Goal: Task Accomplishment & Management: Complete application form

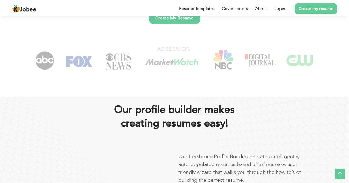
scroll to position [21, 0]
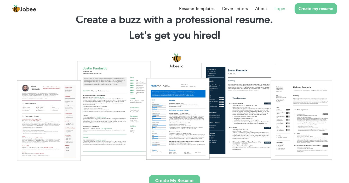
click at [283, 8] on link "Login" at bounding box center [280, 8] width 11 height 6
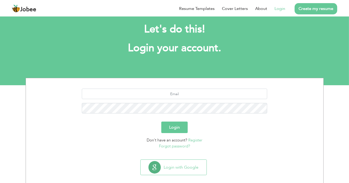
scroll to position [15, 0]
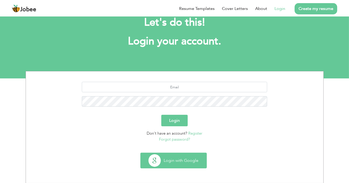
click at [177, 160] on button "Login with Google" at bounding box center [174, 160] width 66 height 15
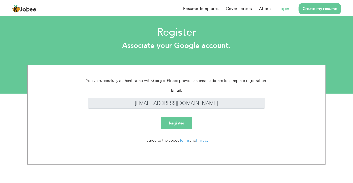
click at [175, 121] on input "Register" at bounding box center [176, 123] width 31 height 12
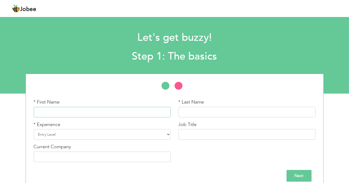
click at [124, 110] on input "text" at bounding box center [102, 112] width 137 height 10
type input "|"
type input "Naimat"
click at [186, 108] on input "text" at bounding box center [247, 112] width 137 height 10
type input "u"
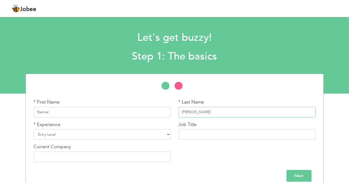
type input "[PERSON_NAME]"
click at [164, 135] on select "Entry Level Less than 1 Year 1 Year 2 Years 3 Years 4 Years 5 Years 6 Years 7 Y…" at bounding box center [102, 134] width 137 height 10
select select "3"
click at [34, 129] on select "Entry Level Less than 1 Year 1 Year 2 Years 3 Years 4 Years 5 Years 6 Years 7 Y…" at bounding box center [102, 134] width 137 height 10
click at [212, 134] on input "text" at bounding box center [247, 134] width 137 height 10
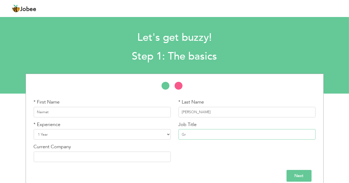
type input "G"
type input "GRAPHICS DEIGNER"
click at [125, 156] on input "text" at bounding box center [102, 157] width 137 height 10
click at [167, 134] on select "Entry Level Less than 1 Year 1 Year 2 Years 3 Years 4 Years 5 Years 6 Years 7 Y…" at bounding box center [102, 134] width 137 height 10
click at [166, 134] on select "Entry Level Less than 1 Year 1 Year 2 Years 3 Years 4 Years 5 Years 6 Years 7 Y…" at bounding box center [102, 134] width 137 height 10
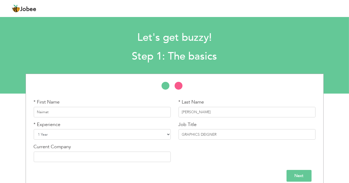
click at [167, 134] on select "Entry Level Less than 1 Year 1 Year 2 Years 3 Years 4 Years 5 Years 6 Years 7 Y…" at bounding box center [102, 134] width 137 height 10
select select "2"
click at [34, 129] on select "Entry Level Less than 1 Year 1 Year 2 Years 3 Years 4 Years 5 Years 6 Years 7 Y…" at bounding box center [102, 134] width 137 height 10
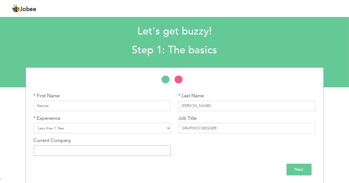
click at [135, 154] on input "text" at bounding box center [102, 150] width 137 height 10
click at [150, 155] on input "PEAK S" at bounding box center [102, 150] width 137 height 10
type input "PEAK SOLUTION"
click at [289, 167] on input "Next" at bounding box center [299, 170] width 25 height 12
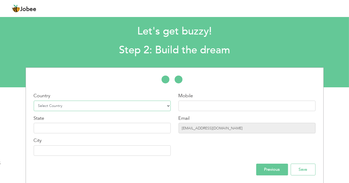
click at [165, 106] on select "Select Country Afghanistan Albania Algeria American Samoa Andorra Angola Anguil…" at bounding box center [102, 106] width 137 height 10
select select "166"
click at [34, 101] on select "Select Country Afghanistan Albania Algeria American Samoa Andorra Angola Anguil…" at bounding box center [102, 106] width 137 height 10
click at [196, 106] on input "text" at bounding box center [247, 106] width 137 height 10
type input "03481072361"
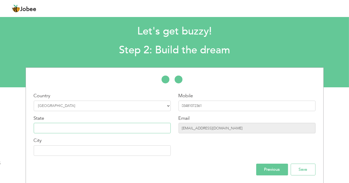
click at [161, 125] on input "text" at bounding box center [102, 128] width 137 height 10
type input "PUNJAB"
click at [152, 154] on input "text" at bounding box center [102, 150] width 137 height 10
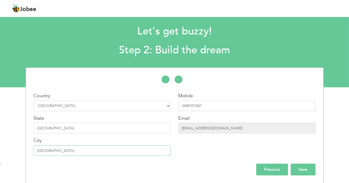
type input "[GEOGRAPHIC_DATA]"
click at [308, 169] on input "Save" at bounding box center [303, 170] width 25 height 12
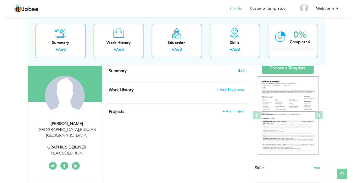
scroll to position [39, 0]
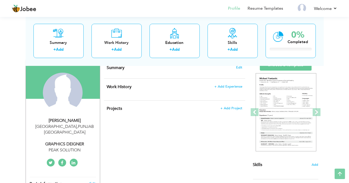
drag, startPoint x: 351, startPoint y: 75, endPoint x: 355, endPoint y: 93, distance: 19.0
click at [349, 93] on html "Jobee Profile Resume Templates Resume Templates Cover Letters About My Resume W…" at bounding box center [174, 52] width 349 height 183
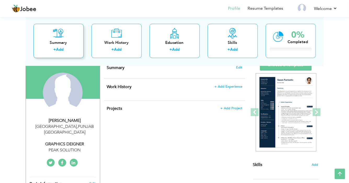
click at [60, 36] on icon at bounding box center [58, 33] width 11 height 10
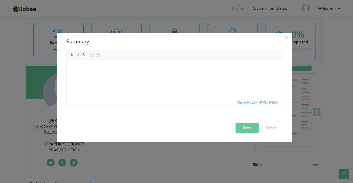
click at [89, 70] on body at bounding box center [175, 67] width 206 height 5
click at [14, 50] on div "× Summary Rich Text Editor, summaryEditor Editor toolbars Basic Styles Bold Ita…" at bounding box center [176, 91] width 353 height 183
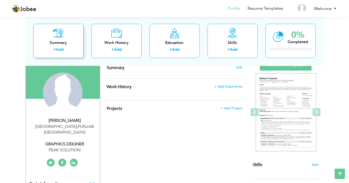
click at [59, 43] on div "Summary" at bounding box center [59, 42] width 42 height 5
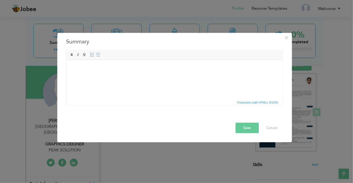
click at [175, 14] on div "× Summary Rich Text Editor, summaryEditor Editor toolbars Basic Styles Bold Ita…" at bounding box center [176, 91] width 353 height 183
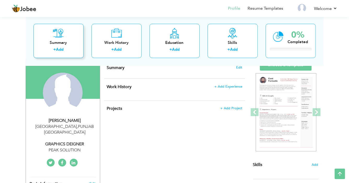
click at [65, 39] on div "Summary + Add" at bounding box center [58, 41] width 50 height 34
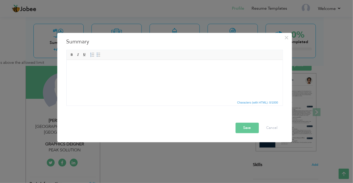
click at [197, 76] on html at bounding box center [174, 68] width 216 height 16
click at [212, 66] on body at bounding box center [175, 67] width 206 height 5
click at [198, 76] on html at bounding box center [174, 68] width 216 height 16
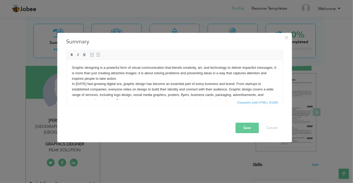
scroll to position [3, 0]
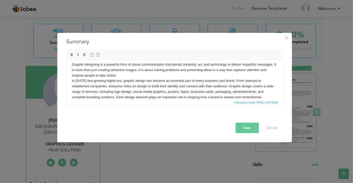
click at [246, 124] on button "Save" at bounding box center [247, 128] width 23 height 10
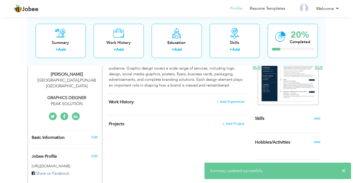
scroll to position [87, 0]
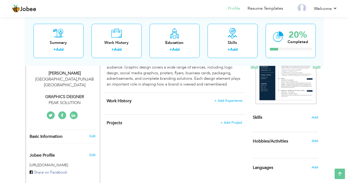
click at [196, 105] on div "Work History + Add Experience × Work History * Job Title Company Duration" at bounding box center [174, 104] width 141 height 22
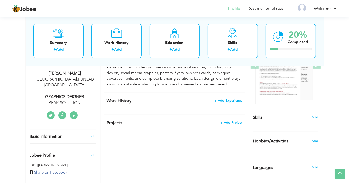
click at [193, 108] on div "Work History + Add Experience × Work History * Job Title Company Duration" at bounding box center [174, 104] width 141 height 22
click at [228, 100] on span "+ Add Experience" at bounding box center [228, 101] width 28 height 4
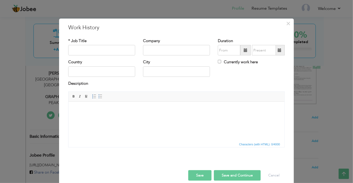
click at [114, 58] on div "* Job Title" at bounding box center [101, 48] width 75 height 21
click at [117, 51] on input "text" at bounding box center [101, 50] width 67 height 10
type input "GRAPHICS DEIGNING"
click at [164, 50] on input "text" at bounding box center [176, 50] width 67 height 10
type input "PEAK SOLUTION"
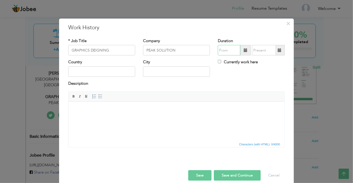
type input "09/2025"
click at [231, 50] on input "09/2025" at bounding box center [229, 50] width 23 height 10
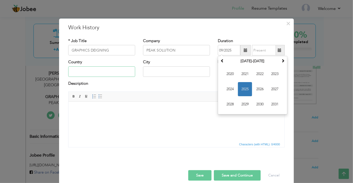
click at [113, 74] on input "text" at bounding box center [101, 71] width 67 height 10
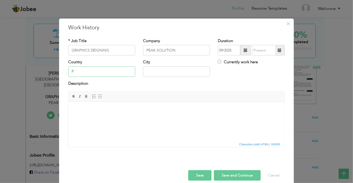
type input "P"
click at [224, 50] on input "09/2025" at bounding box center [229, 50] width 23 height 10
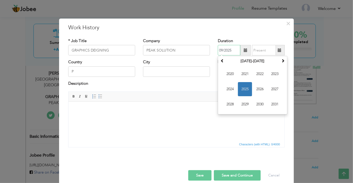
click at [232, 50] on input "09/2025" at bounding box center [229, 50] width 23 height 10
click at [227, 89] on span "2024" at bounding box center [230, 89] width 14 height 14
click at [248, 61] on th "2024" at bounding box center [253, 61] width 54 height 8
click at [243, 87] on span "2024" at bounding box center [245, 89] width 14 height 14
type input "09/2024"
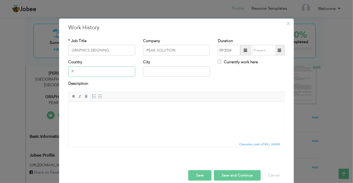
click at [97, 68] on input "P" at bounding box center [101, 71] width 67 height 10
type input "[GEOGRAPHIC_DATA]"
click at [158, 72] on input "text" at bounding box center [176, 71] width 67 height 10
type input "P"
type input "[GEOGRAPHIC_DATA]"
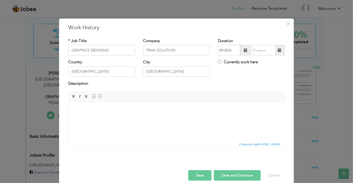
click at [141, 118] on html at bounding box center [176, 110] width 216 height 16
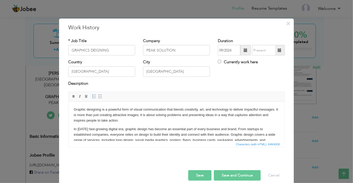
scroll to position [21, 0]
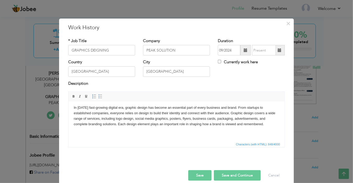
drag, startPoint x: 282, startPoint y: 126, endPoint x: 347, endPoint y: 246, distance: 135.9
click at [164, 128] on body "Graphic designing is a powerful form of visual communication that blends creati…" at bounding box center [177, 111] width 206 height 50
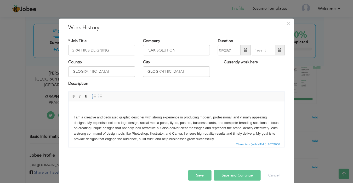
scroll to position [7, 0]
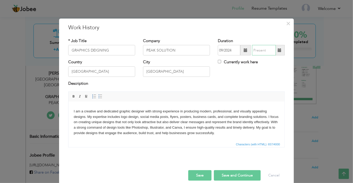
type input "09/2025"
click at [267, 50] on input "09/2025" at bounding box center [264, 50] width 24 height 10
click at [238, 79] on div "Country PAKISTAN City LAHORE Currently work here" at bounding box center [176, 69] width 224 height 21
click at [247, 176] on button "Save and Continue" at bounding box center [237, 175] width 47 height 10
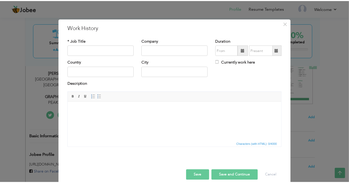
scroll to position [6, 0]
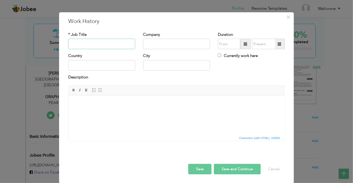
click at [116, 47] on input "text" at bounding box center [101, 44] width 67 height 10
click at [286, 18] on span "×" at bounding box center [288, 17] width 4 height 9
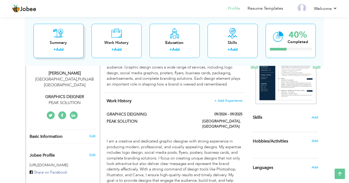
click at [74, 46] on div "Summary + Add" at bounding box center [58, 41] width 50 height 34
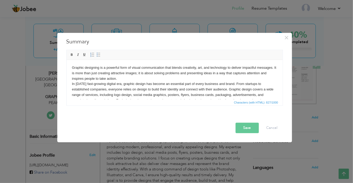
click at [247, 129] on button "Save" at bounding box center [247, 128] width 23 height 10
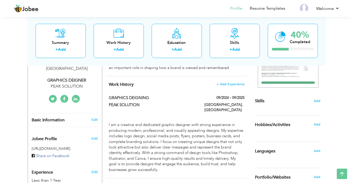
scroll to position [104, 0]
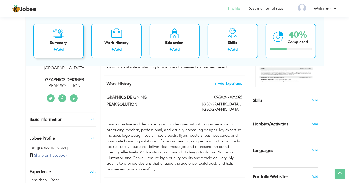
click at [59, 48] on link "Add" at bounding box center [60, 49] width 8 height 5
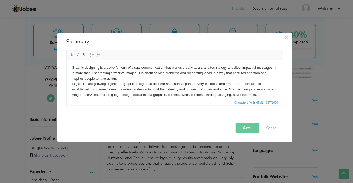
click at [247, 132] on button "Save" at bounding box center [247, 128] width 23 height 10
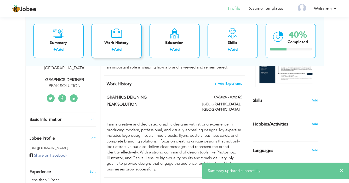
click at [129, 49] on div "+ Add" at bounding box center [117, 50] width 42 height 7
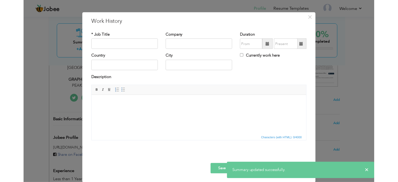
scroll to position [0, 0]
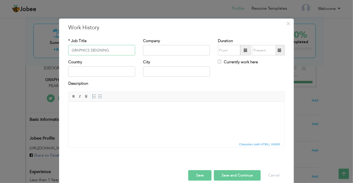
type input "GRAPHICS DEIGNING"
click at [183, 53] on input "text" at bounding box center [176, 50] width 67 height 10
type input "PEAK SOLUTION"
click at [230, 50] on input "text" at bounding box center [229, 50] width 23 height 10
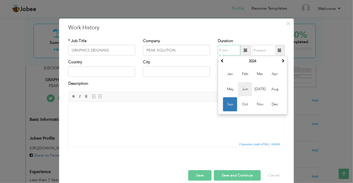
click at [243, 89] on span "Jun" at bounding box center [245, 89] width 14 height 14
type input "06/2024"
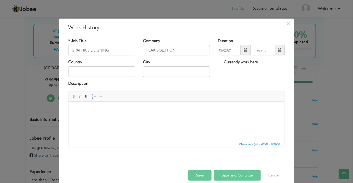
click at [275, 50] on span at bounding box center [280, 50] width 10 height 10
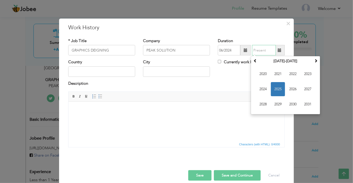
click at [277, 85] on span "2025" at bounding box center [278, 89] width 14 height 14
click at [280, 87] on span "Jun" at bounding box center [278, 89] width 14 height 14
type input "06/2025"
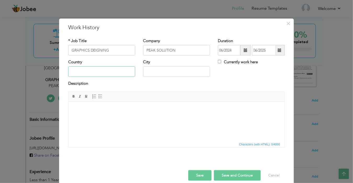
click at [98, 72] on input "text" at bounding box center [101, 71] width 67 height 10
type input "PAKISTAN"
click at [156, 73] on input "text" at bounding box center [176, 71] width 67 height 10
type input "[GEOGRAPHIC_DATA]"
click at [159, 118] on html at bounding box center [176, 110] width 216 height 16
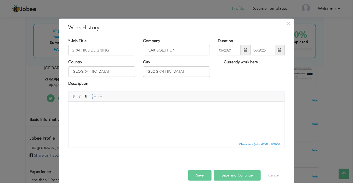
click at [159, 118] on html at bounding box center [176, 110] width 216 height 16
click at [141, 118] on html at bounding box center [176, 110] width 216 height 16
click at [221, 118] on html at bounding box center [176, 110] width 216 height 16
click at [232, 118] on html at bounding box center [176, 110] width 216 height 16
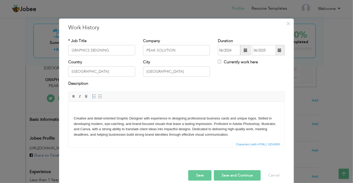
click at [235, 174] on button "Save and Continue" at bounding box center [237, 175] width 47 height 10
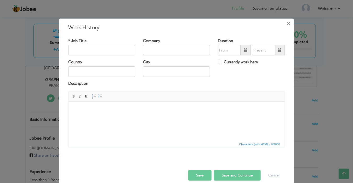
click at [286, 23] on span "×" at bounding box center [288, 23] width 4 height 9
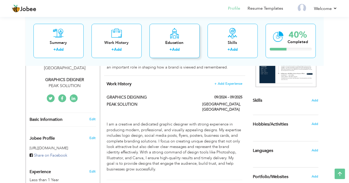
click at [168, 38] on div "Education + Add" at bounding box center [175, 41] width 50 height 34
radio input "true"
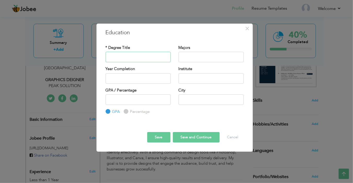
click at [150, 59] on input "text" at bounding box center [138, 57] width 65 height 10
type input "F.A"
click at [186, 56] on input "text" at bounding box center [211, 57] width 65 height 10
type input "ENGLISH"
click at [133, 77] on input "2025" at bounding box center [138, 78] width 65 height 10
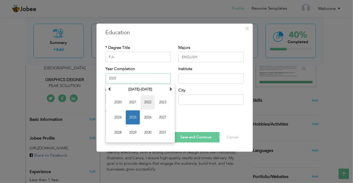
click at [151, 101] on span "2022" at bounding box center [148, 102] width 14 height 14
type input "2022"
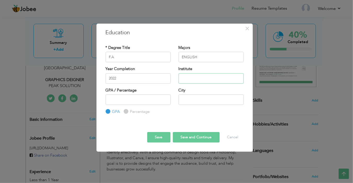
click at [197, 78] on input "text" at bounding box center [211, 78] width 65 height 10
type input "PEAK SOLUTION"
click at [149, 104] on input "number" at bounding box center [138, 99] width 65 height 10
click at [196, 99] on input "text" at bounding box center [211, 99] width 65 height 10
type input "[GEOGRAPHIC_DATA]"
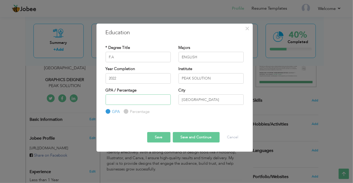
click at [155, 99] on input "number" at bounding box center [138, 99] width 65 height 10
click at [164, 101] on input "-1" at bounding box center [138, 99] width 65 height 10
click at [165, 98] on input "0" at bounding box center [138, 99] width 65 height 10
type input "0"
type input "60"
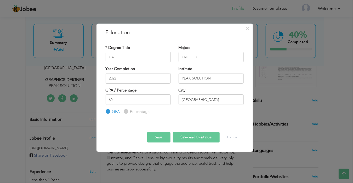
click at [125, 112] on input "Percentage" at bounding box center [125, 111] width 3 height 3
radio input "true"
click at [123, 98] on input "60" at bounding box center [138, 99] width 65 height 10
click at [189, 137] on button "Save and Continue" at bounding box center [196, 137] width 47 height 10
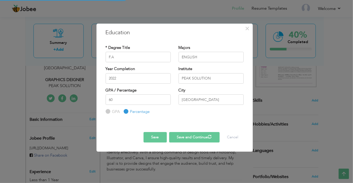
radio input "true"
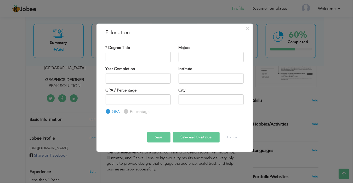
click at [157, 112] on div "GPA Percentage" at bounding box center [138, 104] width 65 height 20
click at [246, 28] on span "×" at bounding box center [247, 28] width 4 height 9
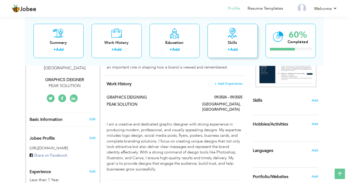
click at [226, 38] on div "Skills + Add" at bounding box center [233, 41] width 50 height 34
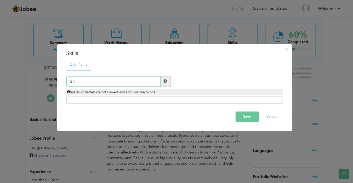
type input "G"
type input "GRAPHICS DEISNIG"
click at [245, 117] on button "Save" at bounding box center [247, 116] width 23 height 10
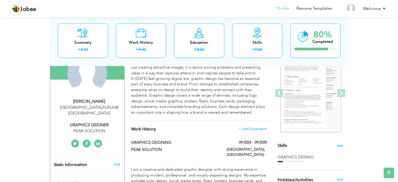
scroll to position [34, 0]
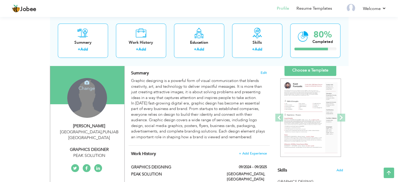
click at [86, 85] on h4 "Change" at bounding box center [86, 84] width 37 height 13
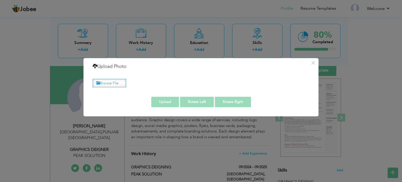
click at [108, 85] on label "Browse File ..." at bounding box center [109, 83] width 33 height 8
click at [0, 0] on input "Browse File ..." at bounding box center [0, 0] width 0 height 0
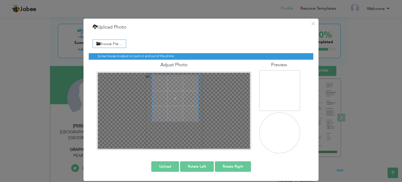
click at [184, 91] on span at bounding box center [175, 98] width 46 height 46
click at [167, 166] on button "Upload" at bounding box center [165, 166] width 28 height 10
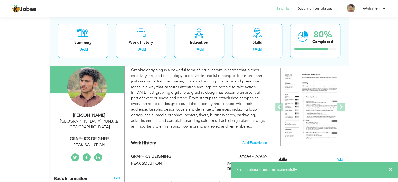
scroll to position [25, 0]
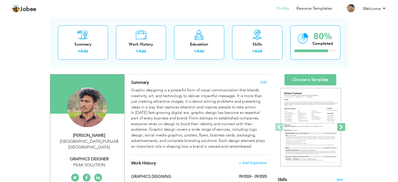
click at [341, 126] on span at bounding box center [341, 127] width 8 height 8
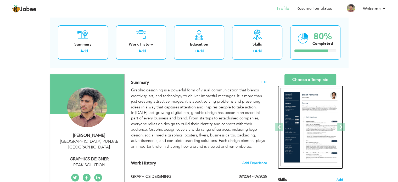
click at [308, 109] on img at bounding box center [310, 127] width 61 height 78
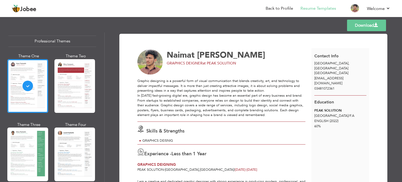
scroll to position [40, 0]
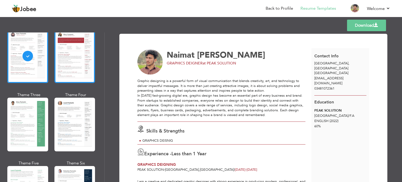
click at [78, 47] on div at bounding box center [74, 56] width 41 height 54
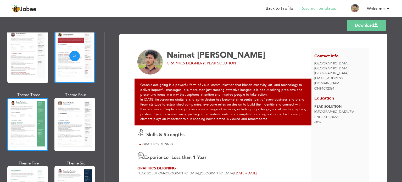
click at [33, 111] on div at bounding box center [27, 125] width 41 height 54
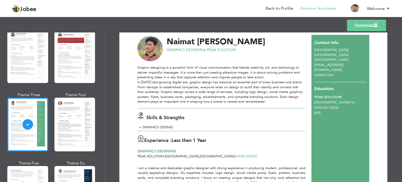
scroll to position [0, 0]
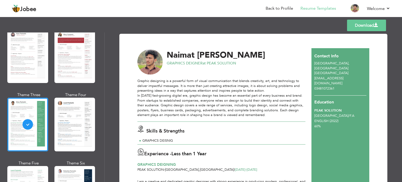
drag, startPoint x: 194, startPoint y: 123, endPoint x: 244, endPoint y: 167, distance: 66.7
click at [244, 167] on div "Naimat Ullah GRAPHICS DEIGNER at PEAK SOLUTION Graphic designing is a powerful …" at bounding box center [224, 152] width 174 height 209
click at [327, 153] on div "Contact Info LAHORE , PUNJAB Pakistan naimatullahaltaf786@gmail.com 03481072361…" at bounding box center [340, 152] width 58 height 209
drag, startPoint x: 400, startPoint y: 110, endPoint x: 399, endPoint y: 114, distance: 4.1
click at [399, 114] on div "Download Naimat Ullah GRAPHICS DEIGNER at PEAK SOLUTION /" at bounding box center [253, 106] width 297 height 149
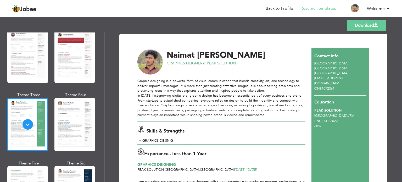
click at [372, 22] on link "Download" at bounding box center [366, 26] width 39 height 12
click at [390, 49] on div "Download Naimat Ullah GRAPHICS DEIGNER at PEAK SOLUTION /" at bounding box center [253, 106] width 297 height 149
click at [283, 92] on div "Graphic designing is a powerful form of visual communication that blends creati…" at bounding box center [221, 97] width 168 height 39
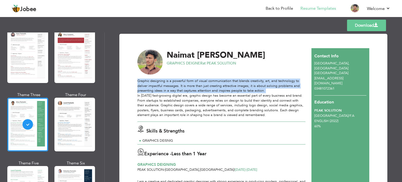
click at [283, 92] on div "Graphic designing is a powerful form of visual communication that blends creati…" at bounding box center [221, 97] width 168 height 39
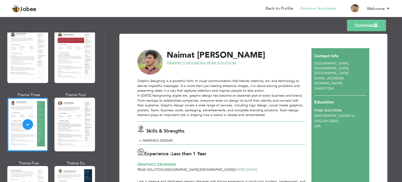
click at [393, 56] on div "Download Naimat Ullah GRAPHICS DEIGNER at PEAK SOLUTION /" at bounding box center [253, 106] width 297 height 149
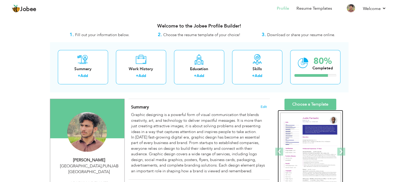
click at [320, 143] on img at bounding box center [310, 152] width 61 height 78
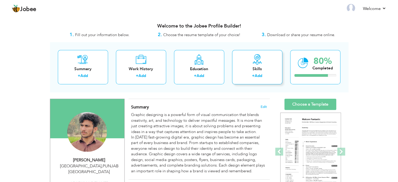
click at [250, 63] on div "Skills + Add" at bounding box center [257, 67] width 50 height 34
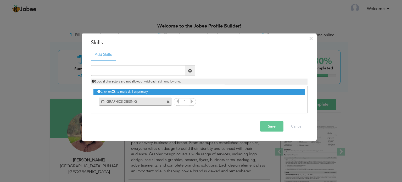
click at [247, 144] on div "× Skills Add Skills Duplicate entry 1" at bounding box center [198, 91] width 235 height 116
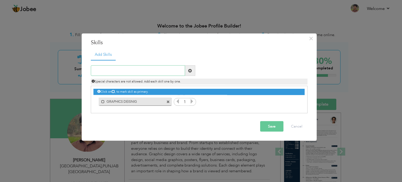
click at [140, 74] on input "text" at bounding box center [138, 70] width 94 height 10
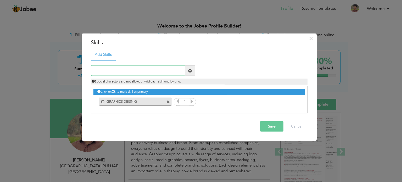
click at [122, 72] on input "text" at bounding box center [138, 70] width 94 height 10
click at [165, 68] on input "LOGE DEISIGNING" at bounding box center [138, 70] width 94 height 10
type input "LOGE DEISIGNING BU"
click at [310, 37] on span "×" at bounding box center [311, 37] width 4 height 9
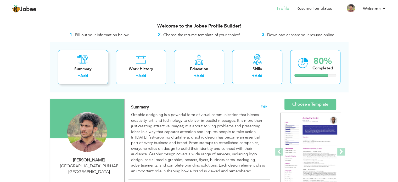
click at [94, 65] on div "Summary + Add" at bounding box center [83, 67] width 50 height 34
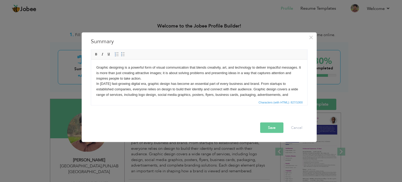
click at [364, 93] on div "× Summary Graphic designing is a powerful form of visual communication that ble…" at bounding box center [201, 91] width 402 height 182
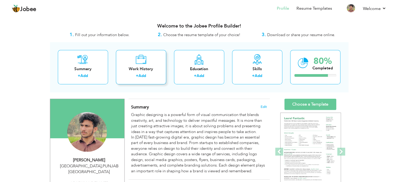
click at [141, 63] on icon at bounding box center [141, 59] width 11 height 10
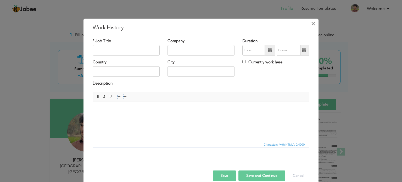
click at [312, 23] on span "×" at bounding box center [313, 23] width 4 height 9
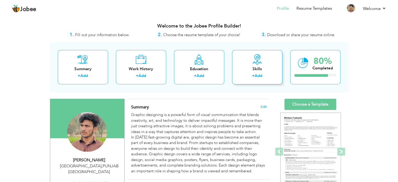
click at [268, 68] on div "Skills" at bounding box center [257, 68] width 42 height 5
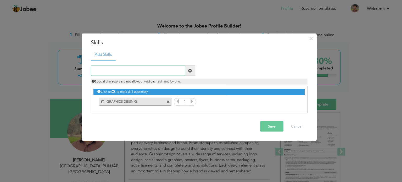
click at [155, 70] on input "text" at bounding box center [138, 70] width 94 height 10
type input "LOGE DEISIGNING BUSINESS CARD"
click at [192, 100] on icon at bounding box center [191, 101] width 5 height 5
click at [152, 100] on label "GRAPHICS DEISNIG" at bounding box center [131, 100] width 53 height 7
click at [121, 100] on label "GRAPHICS DEISNIG" at bounding box center [132, 100] width 52 height 7
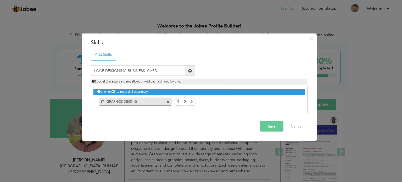
click at [121, 100] on label "GRAPHICS DEISNIG" at bounding box center [131, 100] width 53 height 7
click at [269, 124] on button "Save" at bounding box center [271, 126] width 23 height 10
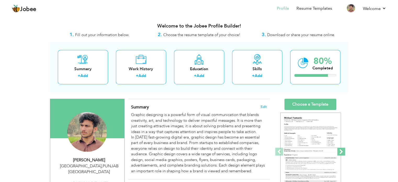
click at [341, 151] on span at bounding box center [341, 152] width 8 height 8
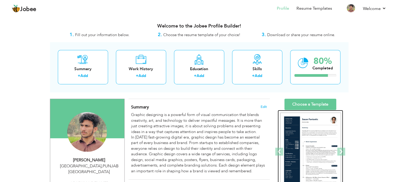
click at [320, 144] on img at bounding box center [310, 152] width 61 height 78
